Goal: Transaction & Acquisition: Purchase product/service

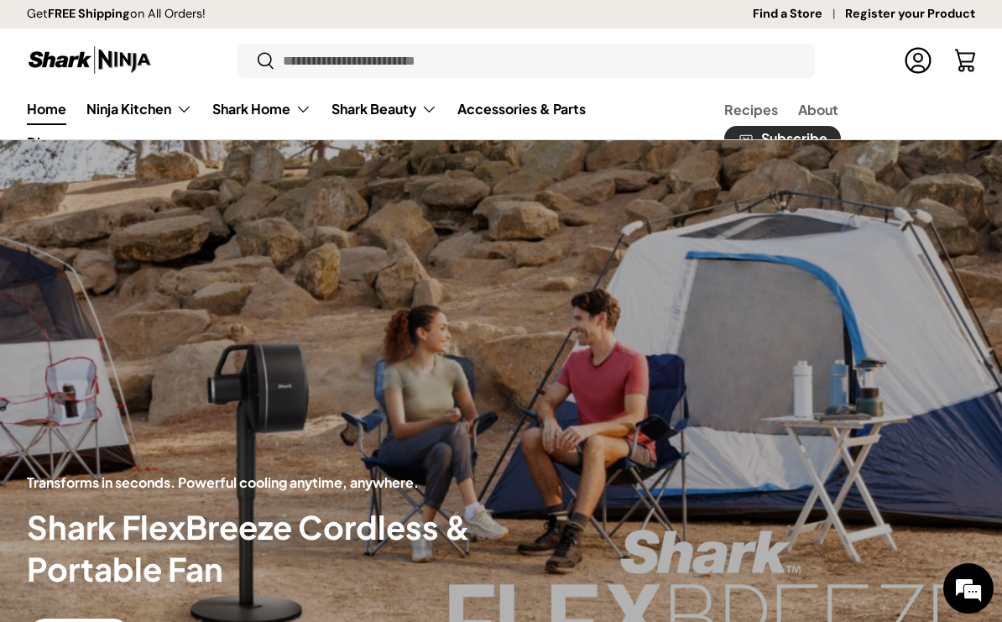
click at [368, 123] on summary "Shark Beauty" at bounding box center [384, 109] width 126 height 34
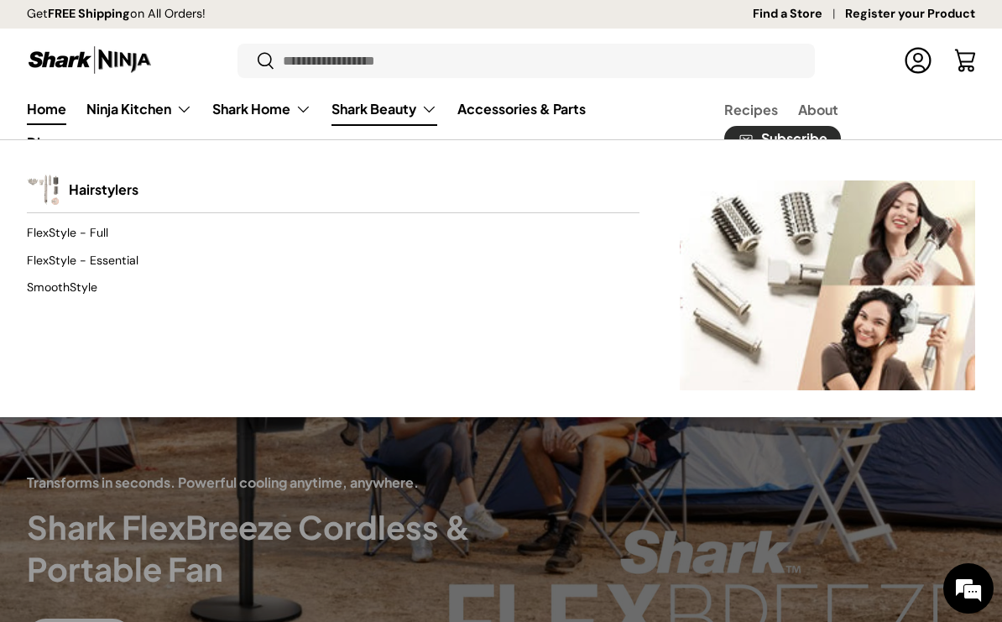
click at [334, 222] on link "FlexStyle - Full" at bounding box center [333, 233] width 613 height 27
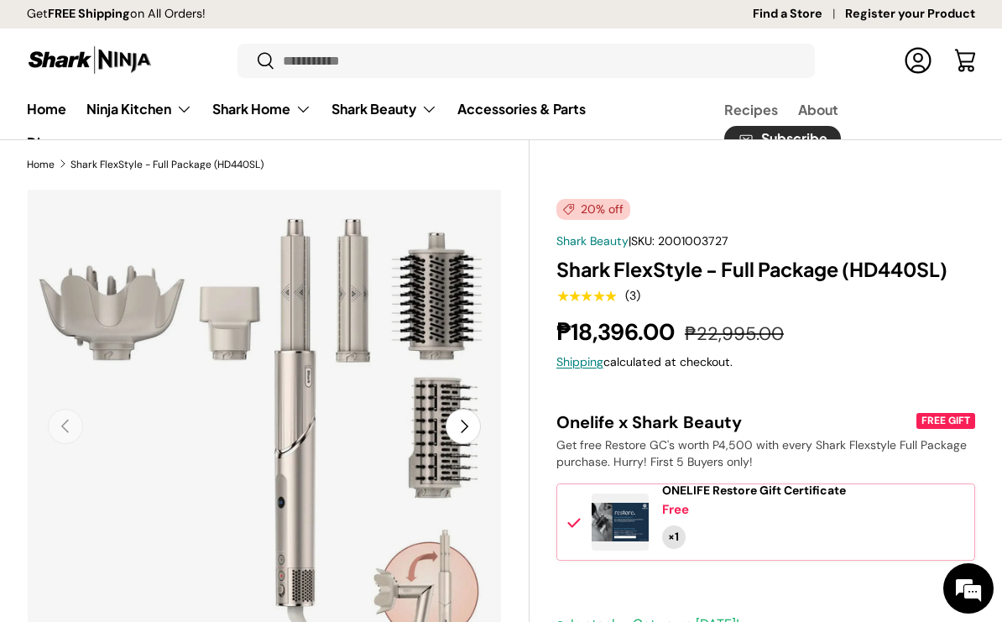
click at [566, 105] on link "Accessories & Parts" at bounding box center [521, 108] width 128 height 33
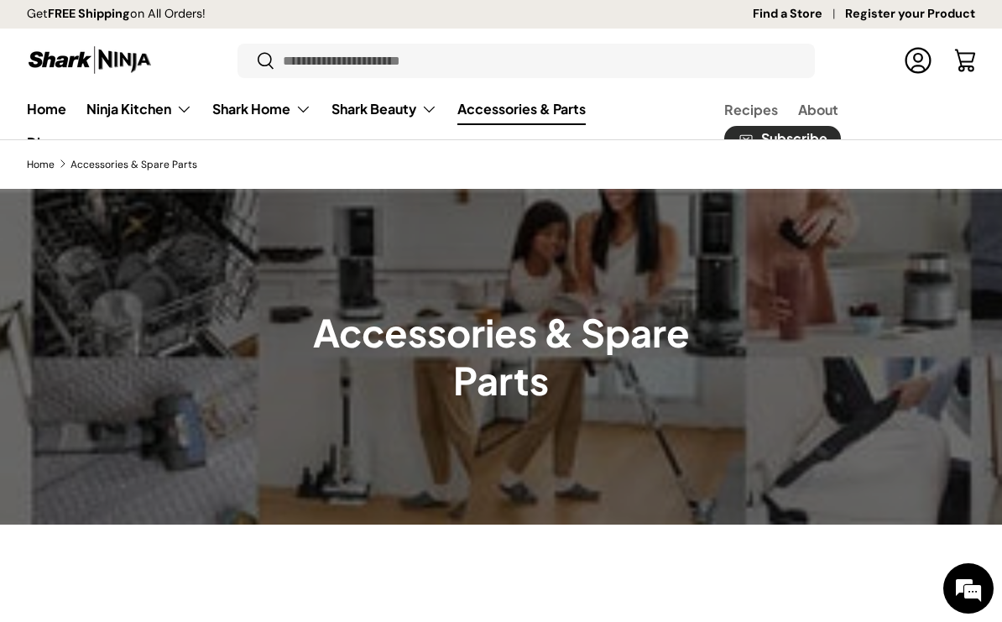
click at [424, 100] on summary "Shark Beauty" at bounding box center [384, 109] width 126 height 34
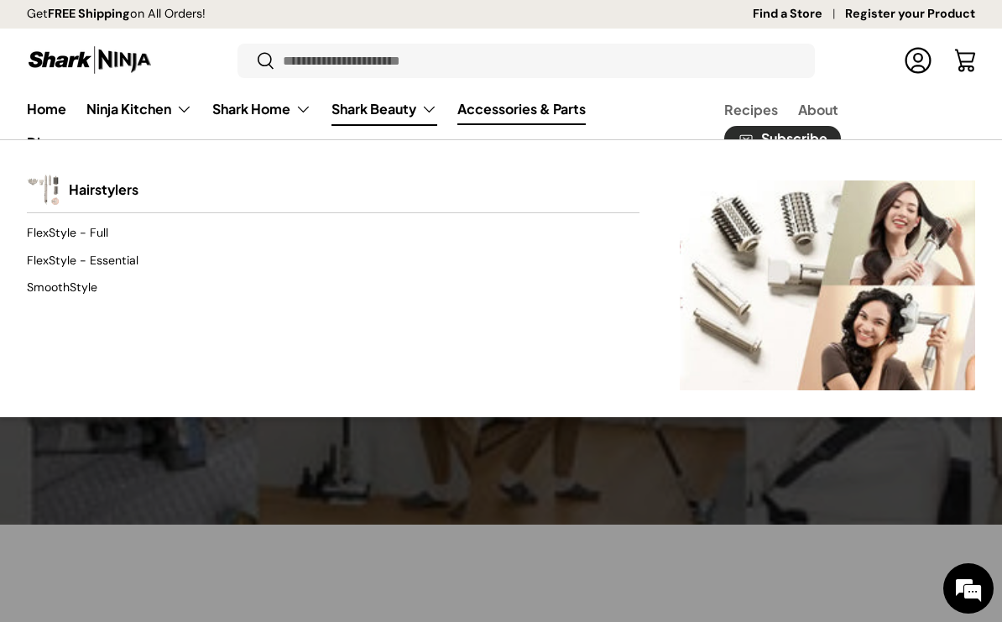
click at [352, 247] on link "FlexStyle - Essential" at bounding box center [333, 260] width 613 height 27
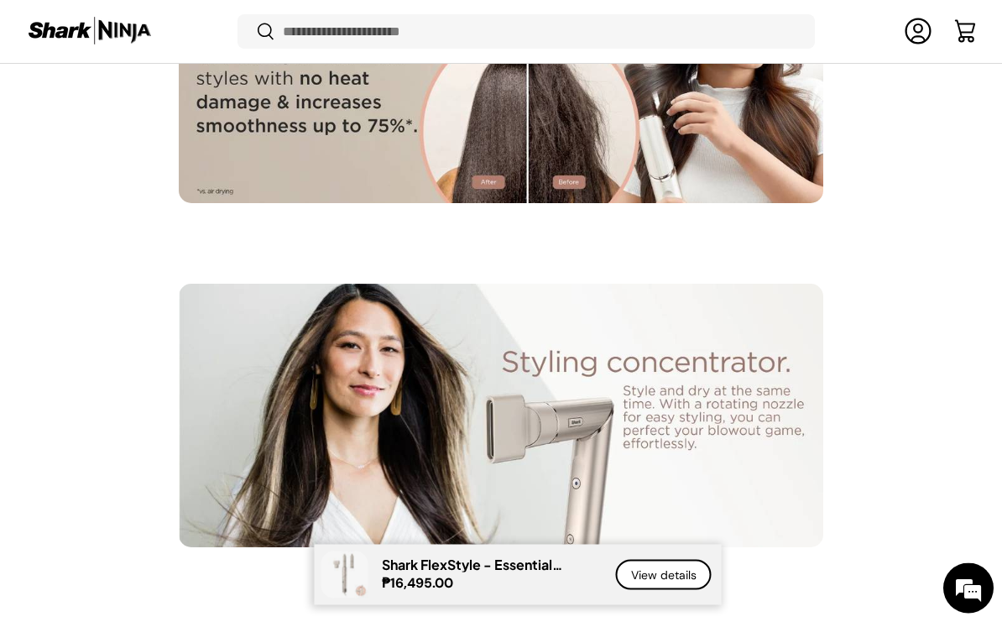
scroll to position [3407, 0]
